Goal: Information Seeking & Learning: Learn about a topic

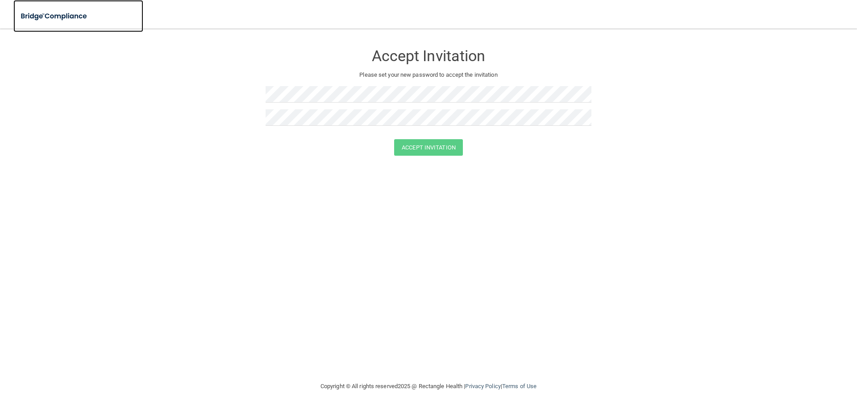
click at [45, 17] on img at bounding box center [54, 16] width 82 height 18
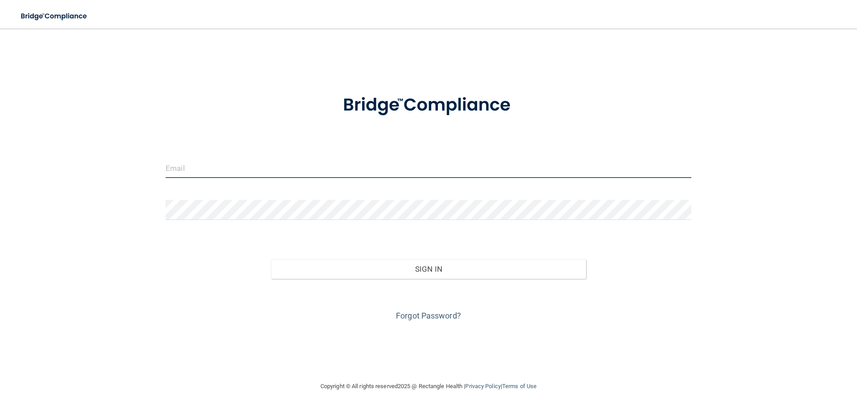
click at [194, 166] on input "email" at bounding box center [429, 168] width 526 height 20
type input "[PERSON_NAME][EMAIL_ADDRESS][PERSON_NAME][DOMAIN_NAME]"
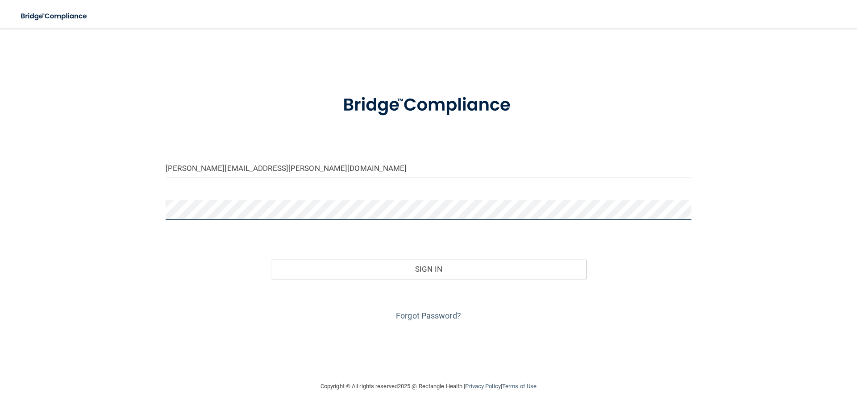
click at [271, 259] on button "Sign In" at bounding box center [429, 269] width 316 height 20
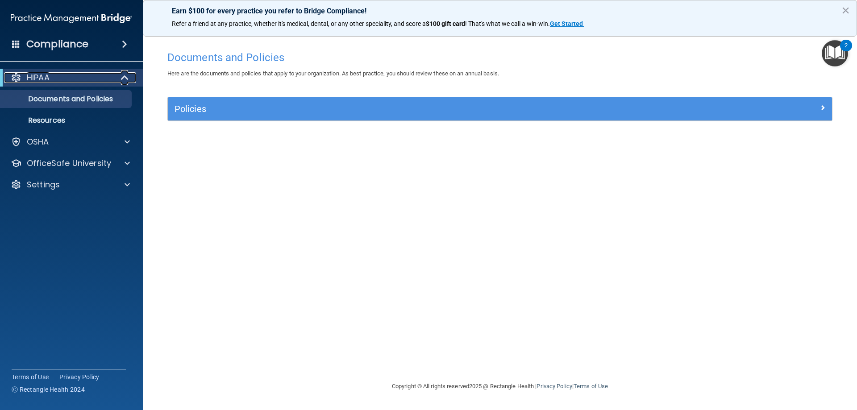
click at [124, 80] on span at bounding box center [126, 77] width 8 height 11
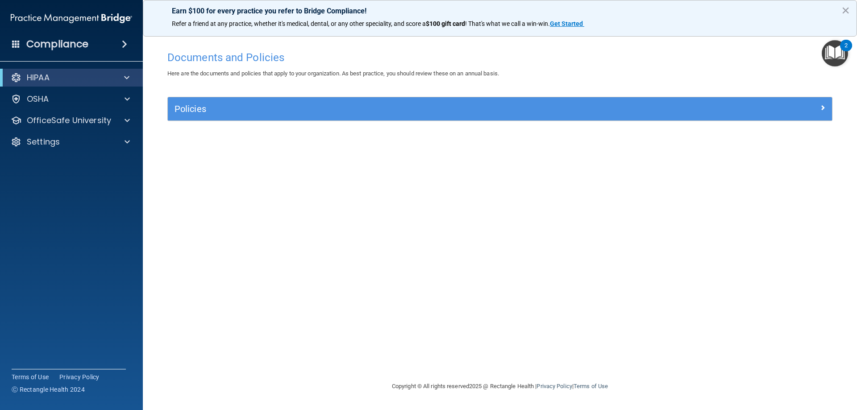
click at [110, 46] on div "Compliance" at bounding box center [71, 44] width 143 height 20
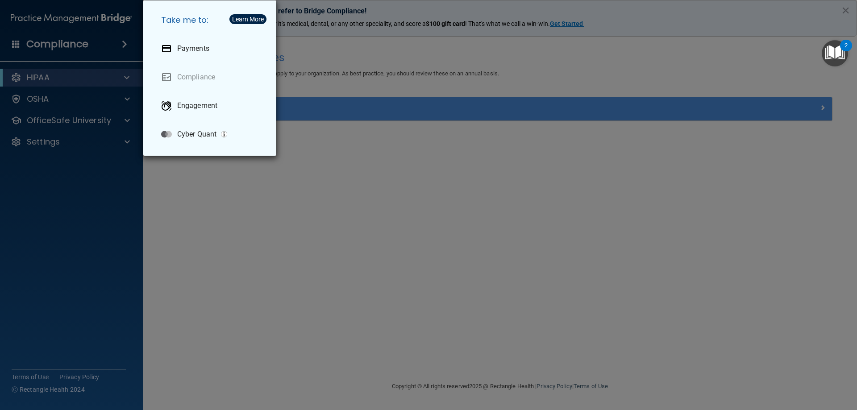
click at [70, 43] on div "Take me to: Payments Compliance Engagement Cyber Quant" at bounding box center [428, 205] width 857 height 410
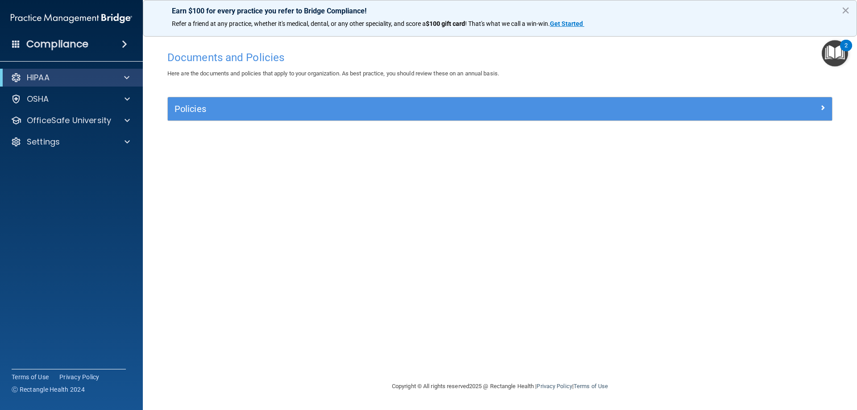
click at [15, 44] on span at bounding box center [16, 44] width 8 height 8
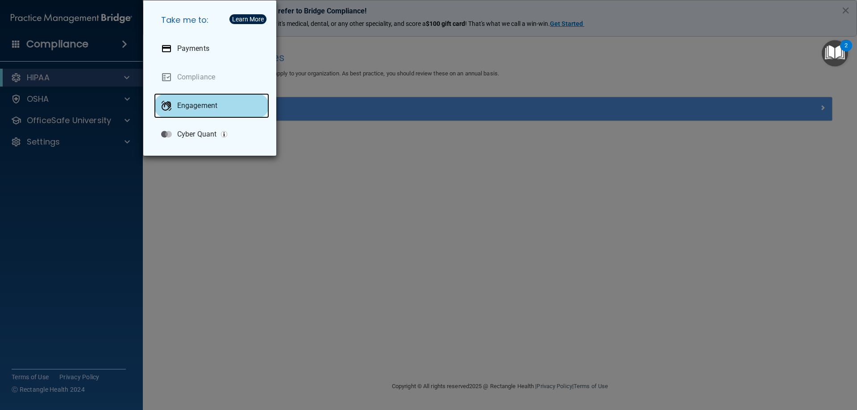
click at [182, 105] on p "Engagement" at bounding box center [197, 105] width 40 height 9
click at [320, 46] on div "Take me to: Payments Compliance Engagement Cyber Quant" at bounding box center [428, 205] width 857 height 410
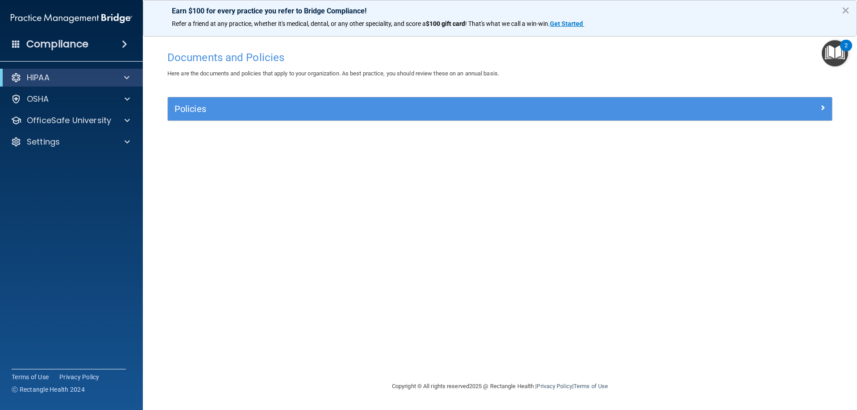
click at [834, 52] on img "Open Resource Center, 2 new notifications" at bounding box center [835, 53] width 26 height 26
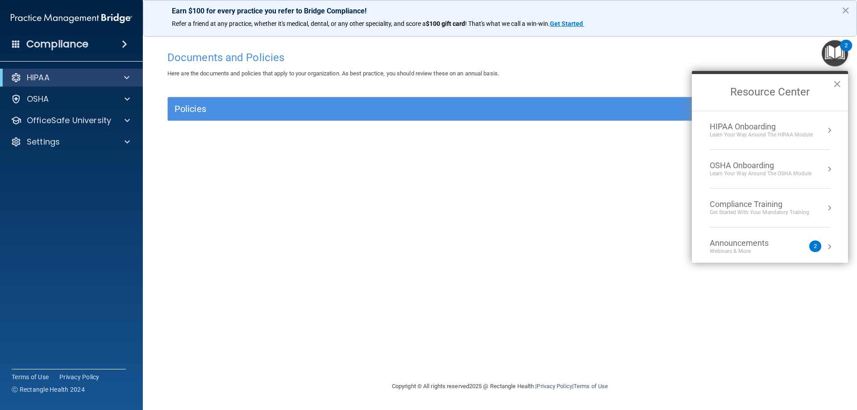
click at [773, 206] on div "Compliance Training" at bounding box center [760, 205] width 100 height 10
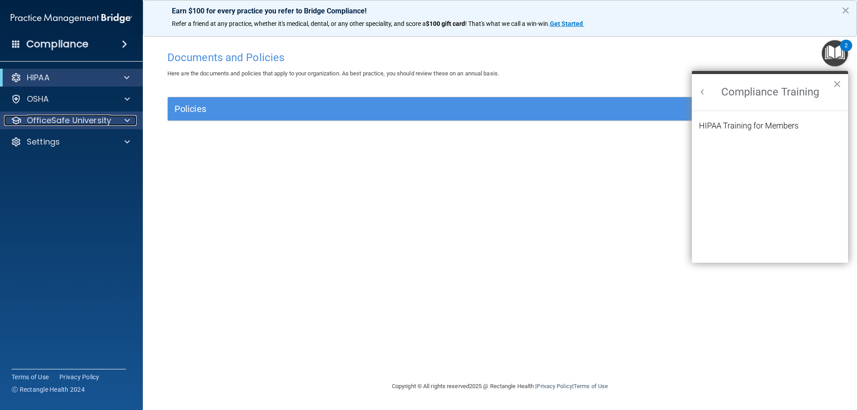
click at [59, 121] on p "OfficeSafe University" at bounding box center [69, 120] width 84 height 11
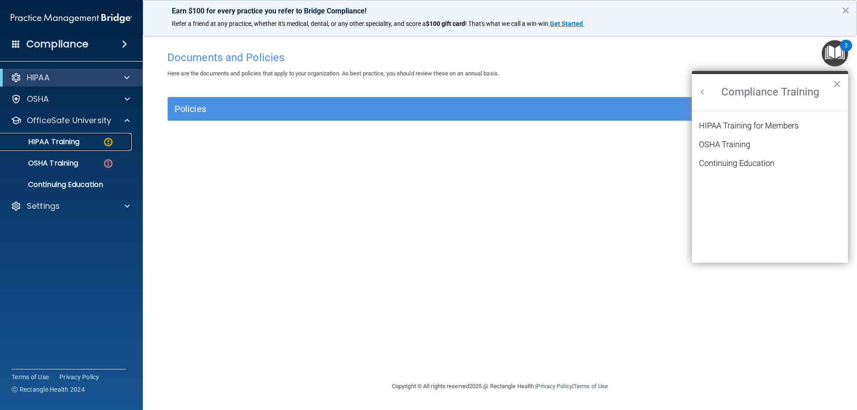
click at [69, 143] on p "HIPAA Training" at bounding box center [43, 141] width 74 height 9
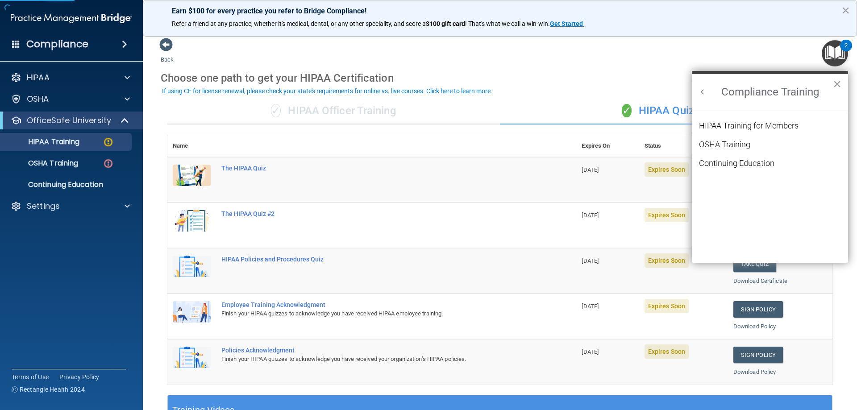
click at [840, 86] on button "×" at bounding box center [837, 84] width 8 height 14
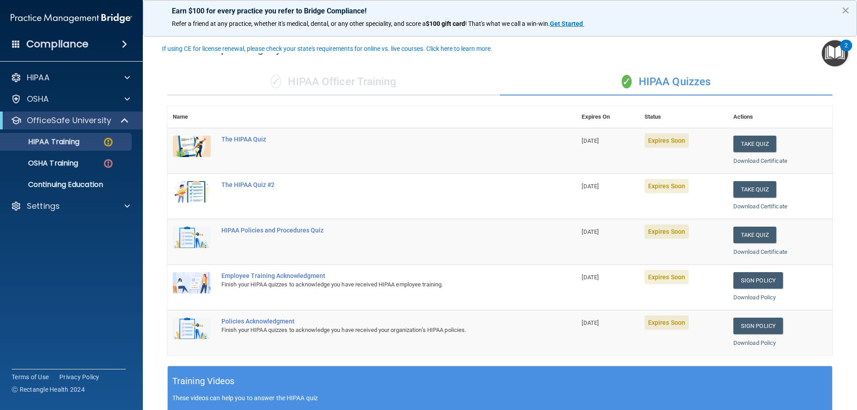
scroll to position [45, 0]
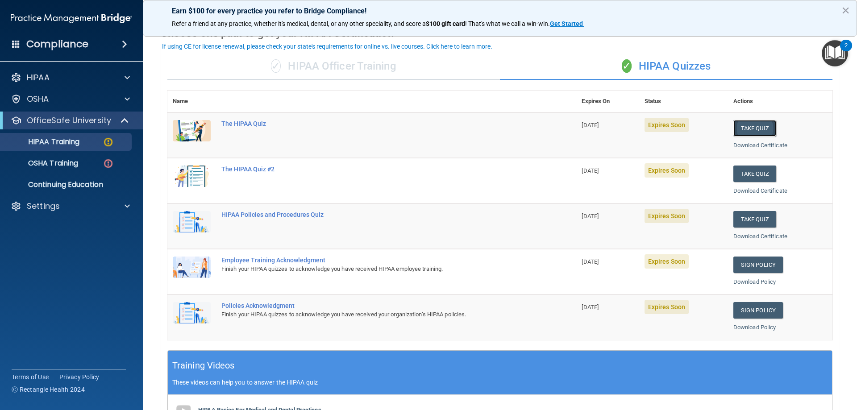
click at [742, 129] on button "Take Quiz" at bounding box center [754, 128] width 43 height 17
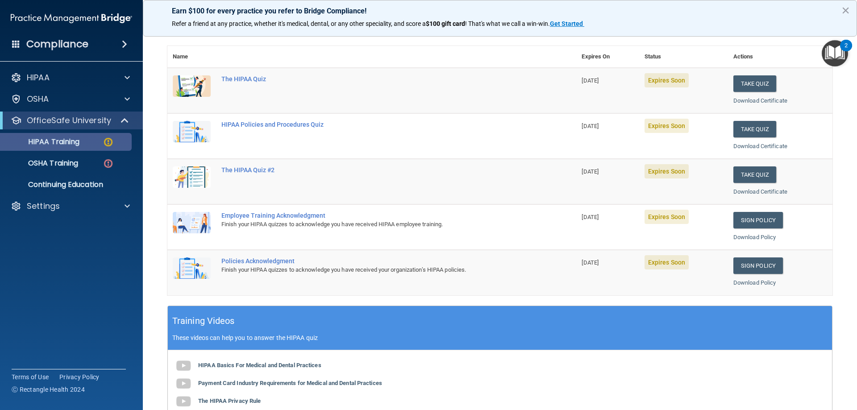
scroll to position [83, 0]
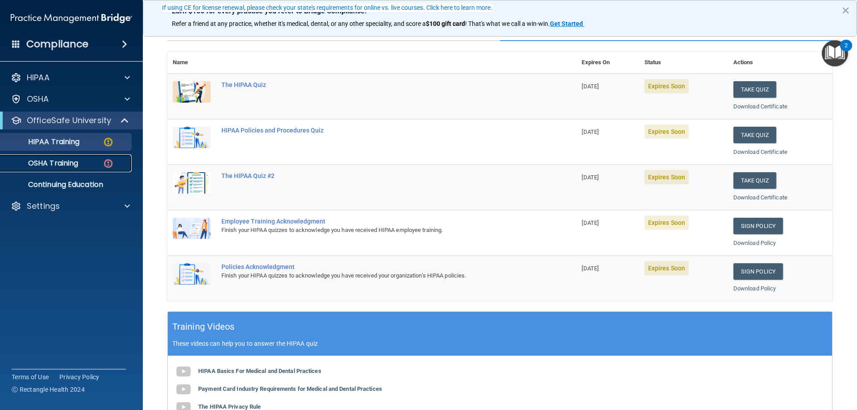
click at [61, 165] on p "OSHA Training" at bounding box center [42, 163] width 72 height 9
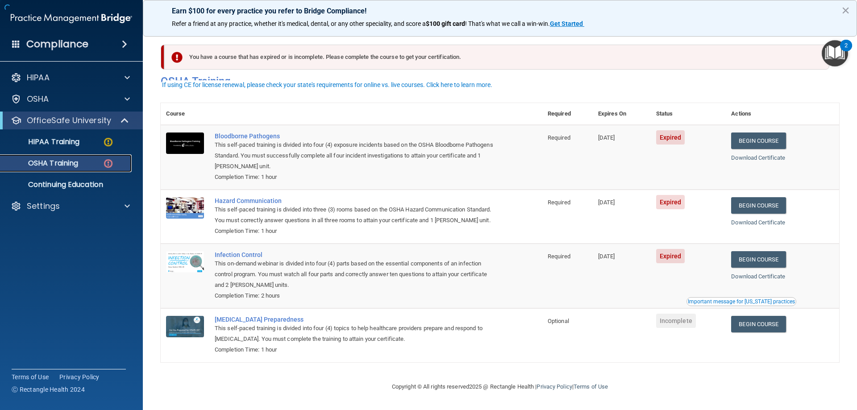
scroll to position [11, 0]
click at [755, 133] on link "Begin Course" at bounding box center [758, 141] width 54 height 17
